Goal: Information Seeking & Learning: Learn about a topic

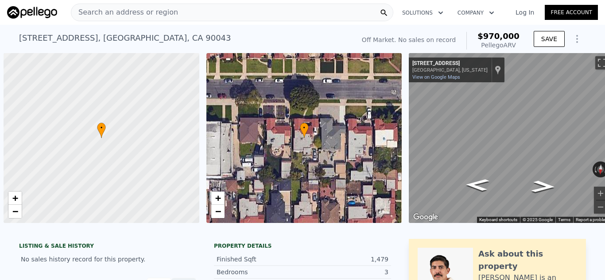
scroll to position [0, 4]
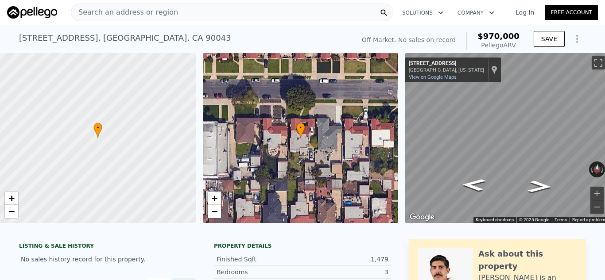
click at [196, 15] on div "Search an address or region" at bounding box center [232, 13] width 322 height 18
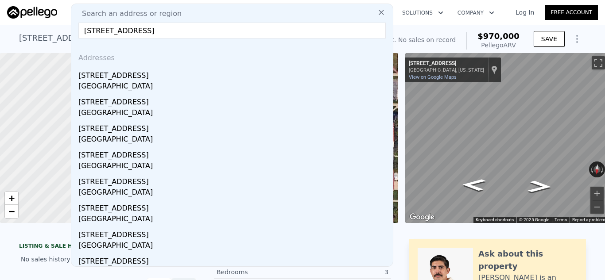
type input "[STREET_ADDRESS]"
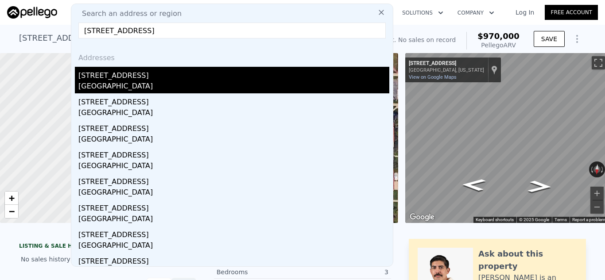
click at [105, 78] on div "[STREET_ADDRESS]" at bounding box center [233, 74] width 311 height 14
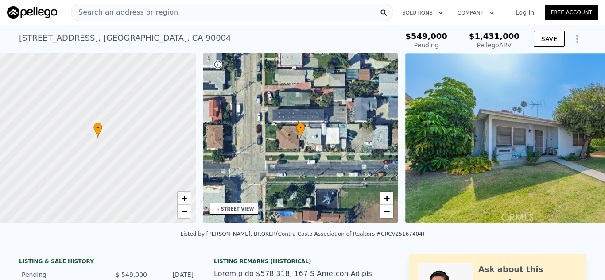
click at [284, 11] on div "Search an address or region" at bounding box center [232, 13] width 322 height 18
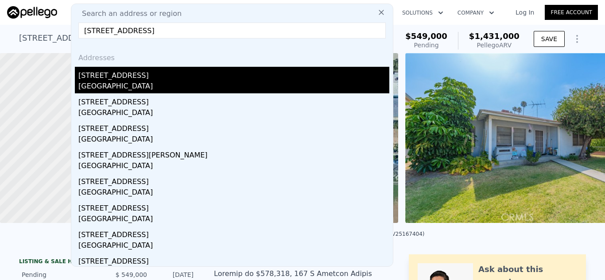
type input "[STREET_ADDRESS]"
click at [209, 70] on div "[STREET_ADDRESS]" at bounding box center [233, 74] width 311 height 14
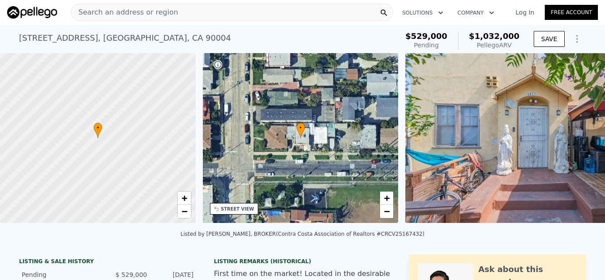
click at [269, 16] on div "Search an address or region" at bounding box center [232, 13] width 322 height 18
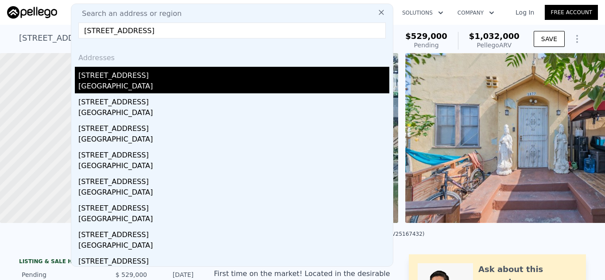
type input "[STREET_ADDRESS]"
click at [111, 82] on div "[GEOGRAPHIC_DATA]" at bounding box center [233, 87] width 311 height 12
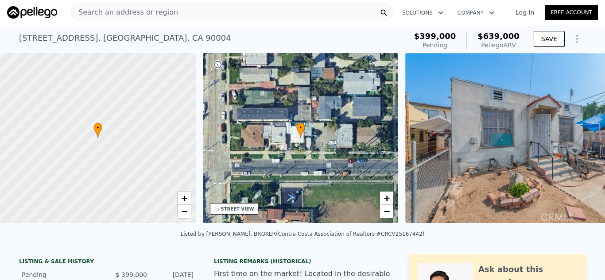
click at [307, 12] on div "Search an address or region" at bounding box center [232, 13] width 322 height 18
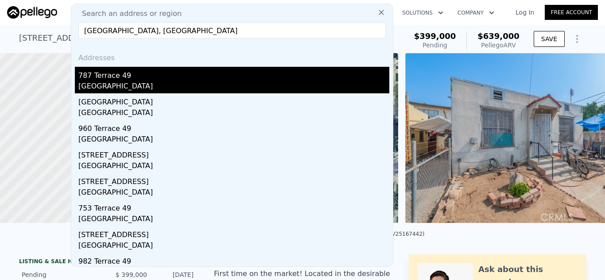
type input "[GEOGRAPHIC_DATA], [GEOGRAPHIC_DATA]"
click at [196, 81] on div "[GEOGRAPHIC_DATA]" at bounding box center [233, 87] width 311 height 12
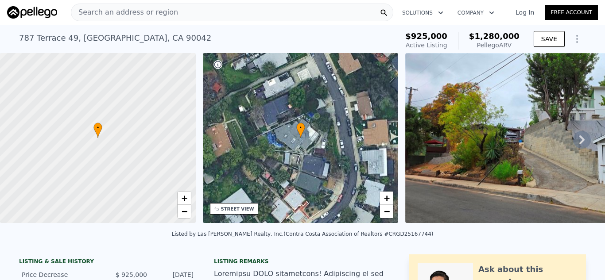
click at [256, 12] on div "Search an address or region" at bounding box center [232, 13] width 322 height 18
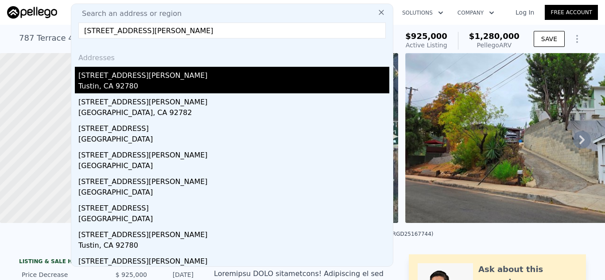
type input "[STREET_ADDRESS][PERSON_NAME]"
click at [199, 86] on div "Tustin, CA 92780" at bounding box center [233, 87] width 311 height 12
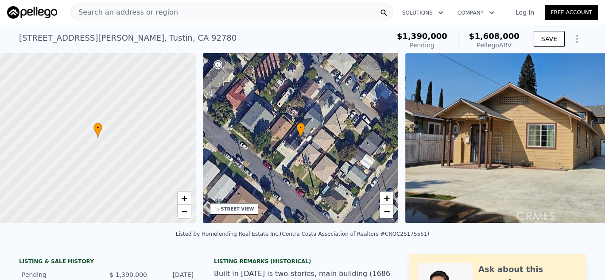
click at [310, 15] on div "Search an address or region" at bounding box center [232, 13] width 322 height 18
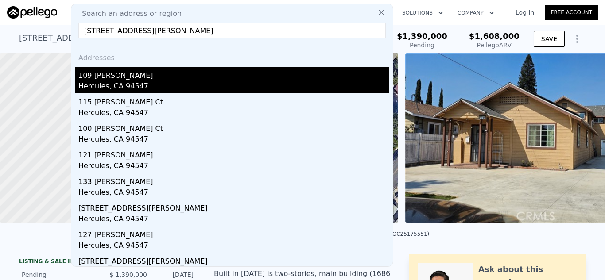
type input "[STREET_ADDRESS][PERSON_NAME]"
click at [227, 70] on div "109 [PERSON_NAME]" at bounding box center [233, 74] width 311 height 14
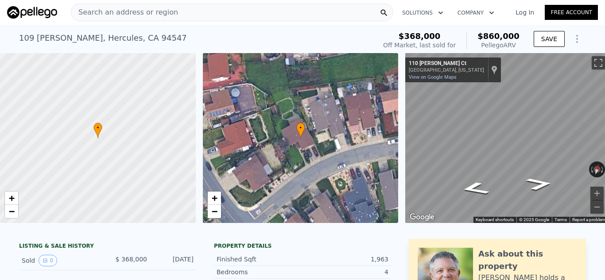
click at [253, 16] on div "Search an address or region" at bounding box center [232, 13] width 322 height 18
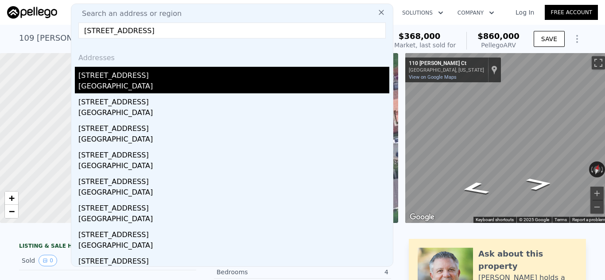
type input "[STREET_ADDRESS]"
click at [191, 76] on div "[STREET_ADDRESS]" at bounding box center [233, 74] width 311 height 14
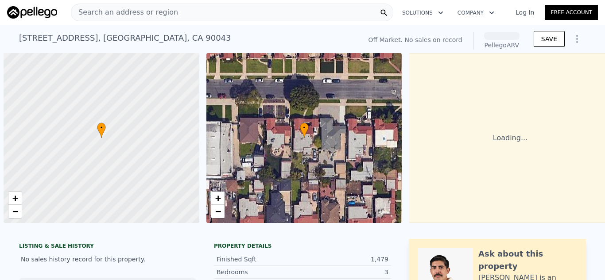
scroll to position [0, 4]
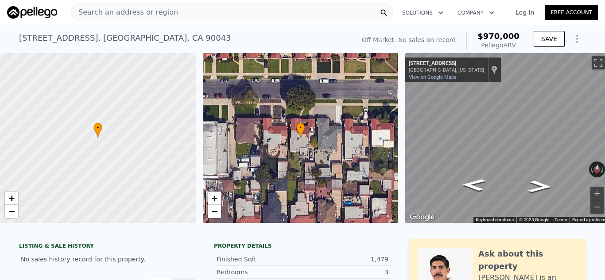
click at [188, 14] on div "Search an address or region" at bounding box center [232, 13] width 322 height 18
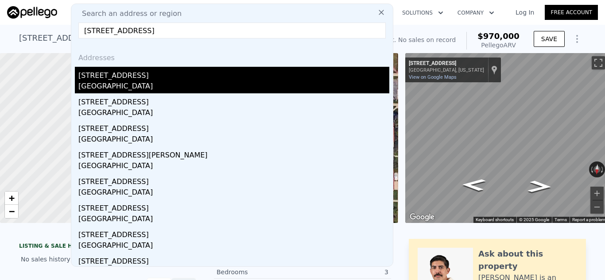
type input "4549 Jade St, Los Angeles, CA"
click at [219, 78] on div "[STREET_ADDRESS]" at bounding box center [233, 74] width 311 height 14
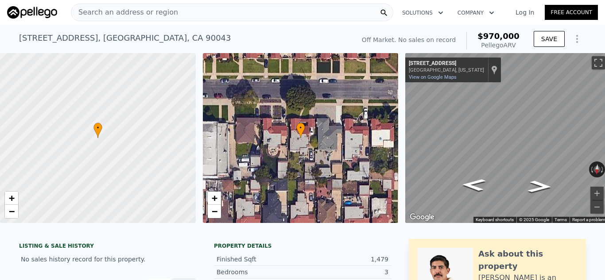
type input "3"
type input "2"
type input "878"
type input "1450"
type input "3291"
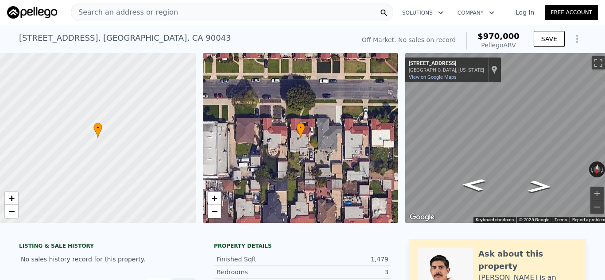
type input "6501"
type input "$ 867,000"
type input "6"
type input "-$ 17,637"
